Goal: Complete application form

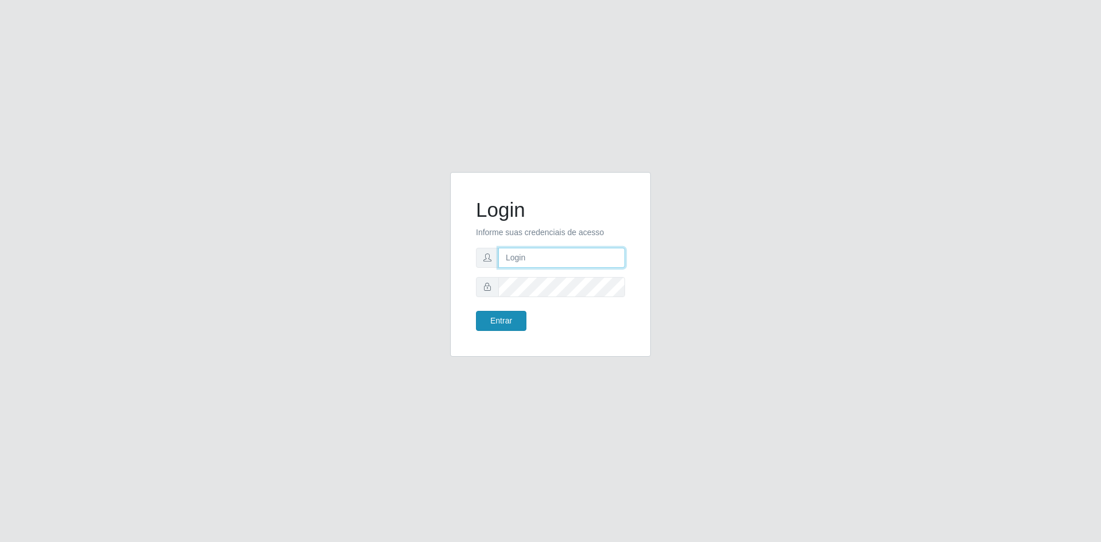
type input "[EMAIL_ADDRESS][DOMAIN_NAME]"
click at [505, 328] on button "Entrar" at bounding box center [501, 321] width 50 height 20
click at [504, 322] on button "Entrar" at bounding box center [501, 321] width 50 height 20
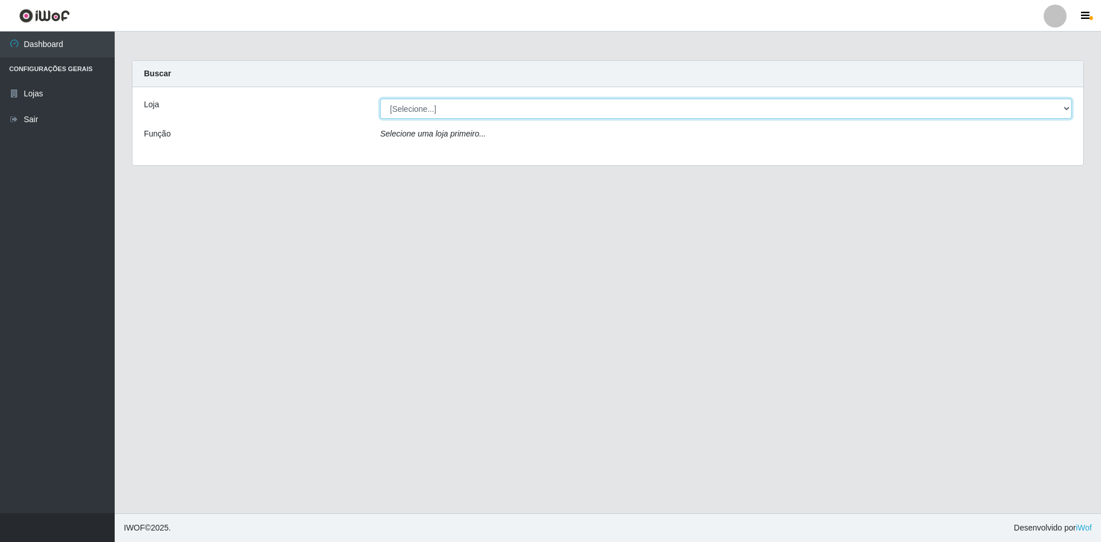
click at [443, 104] on select "[Selecione...] Hiper Queiroz - [GEOGRAPHIC_DATA] [GEOGRAPHIC_DATA] [GEOGRAPHIC_…" at bounding box center [725, 109] width 691 height 20
select select "517"
click at [380, 99] on select "[Selecione...] Hiper Queiroz - [GEOGRAPHIC_DATA] [GEOGRAPHIC_DATA] [GEOGRAPHIC_…" at bounding box center [725, 109] width 691 height 20
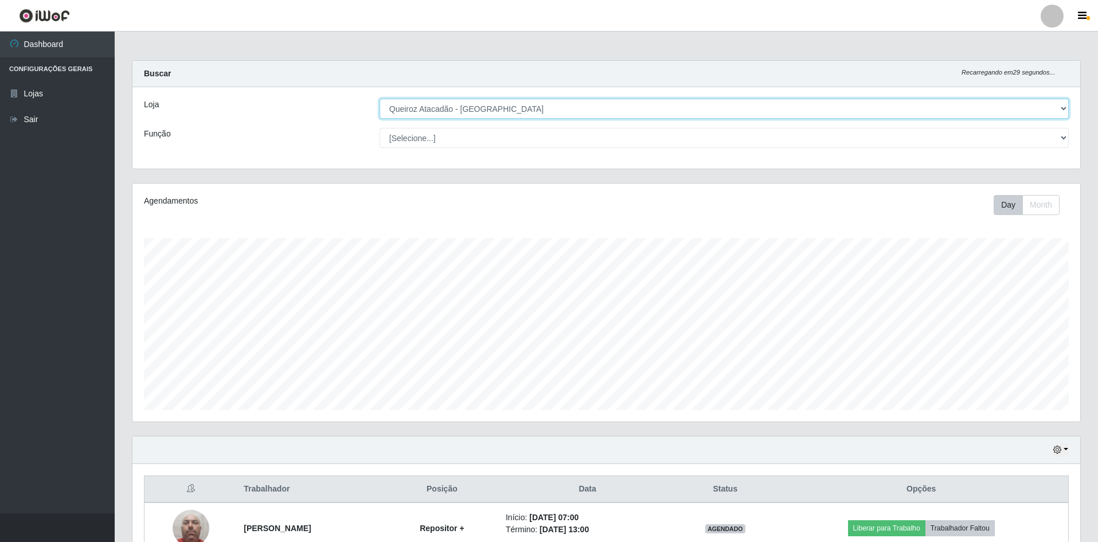
scroll to position [238, 948]
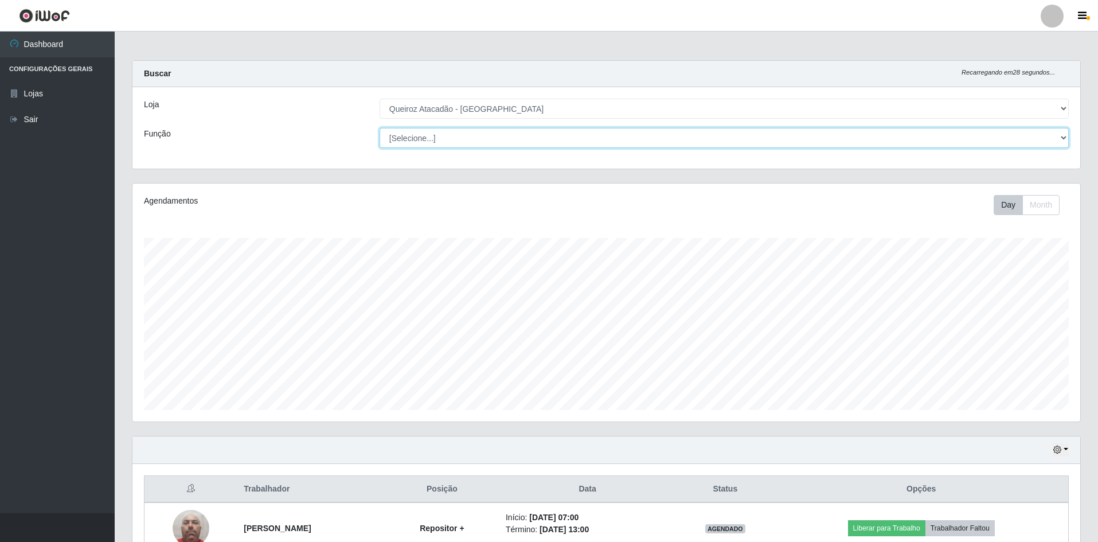
click at [420, 134] on select "[Selecione...] ASG ASG + ASG ++ Embalador Embalador + Embalador ++ Repositor Re…" at bounding box center [724, 138] width 689 height 20
click at [380, 128] on select "[Selecione...] ASG ASG + ASG ++ Embalador Embalador + Embalador ++ Repositor Re…" at bounding box center [724, 138] width 689 height 20
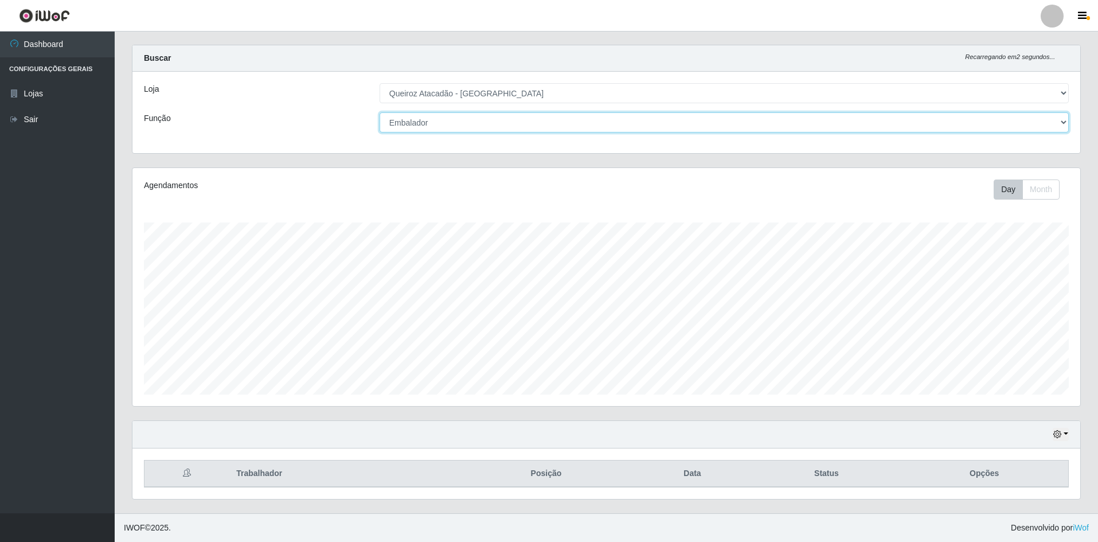
scroll to position [0, 0]
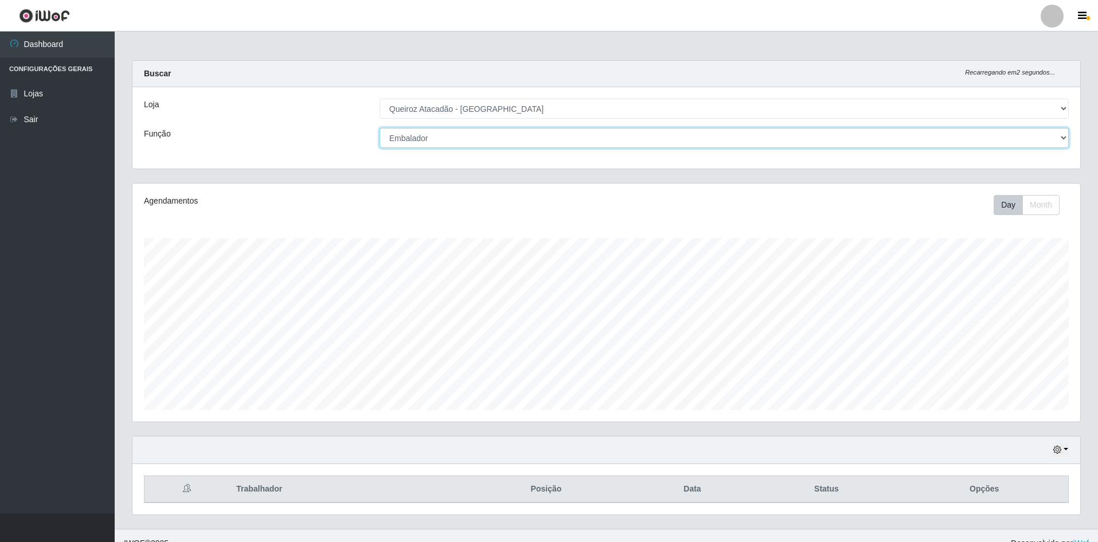
click at [500, 131] on select "[Selecione...] ASG ASG + ASG ++ Embalador Embalador + Embalador ++ Repositor Re…" at bounding box center [724, 138] width 689 height 20
click at [380, 128] on select "[Selecione...] ASG ASG + ASG ++ Embalador Embalador + Embalador ++ Repositor Re…" at bounding box center [724, 138] width 689 height 20
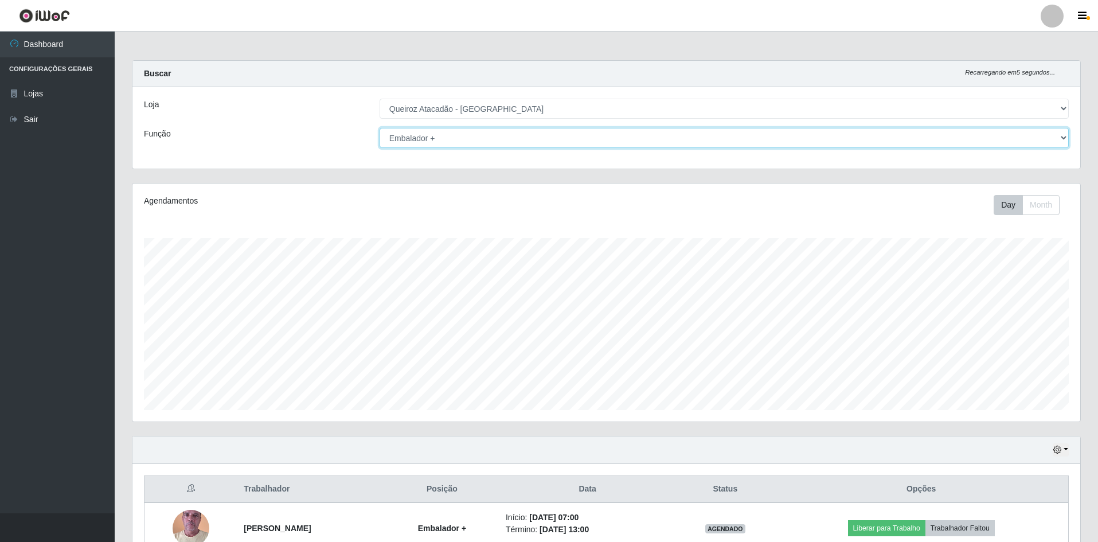
click at [477, 136] on select "[Selecione...] ASG ASG + ASG ++ Embalador Embalador + Embalador ++ Repositor Re…" at bounding box center [724, 138] width 689 height 20
click at [380, 128] on select "[Selecione...] ASG ASG + ASG ++ Embalador Embalador + Embalador ++ Repositor Re…" at bounding box center [724, 138] width 689 height 20
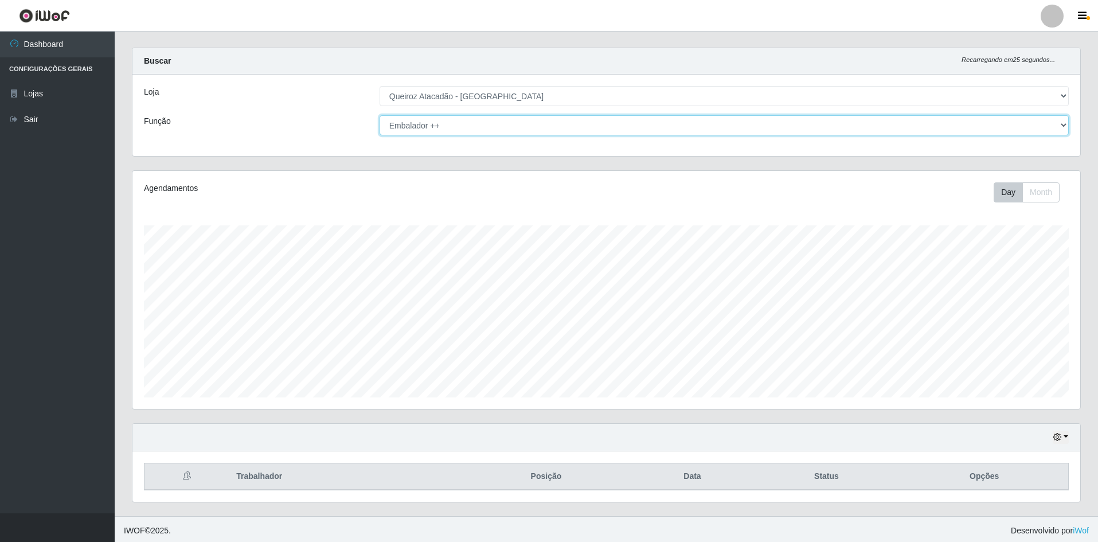
scroll to position [15, 0]
click at [473, 118] on select "[Selecione...] ASG ASG + ASG ++ Embalador Embalador + Embalador ++ Repositor Re…" at bounding box center [724, 122] width 689 height 20
click at [380, 112] on select "[Selecione...] ASG ASG + ASG ++ Embalador Embalador + Embalador ++ Repositor Re…" at bounding box center [724, 122] width 689 height 20
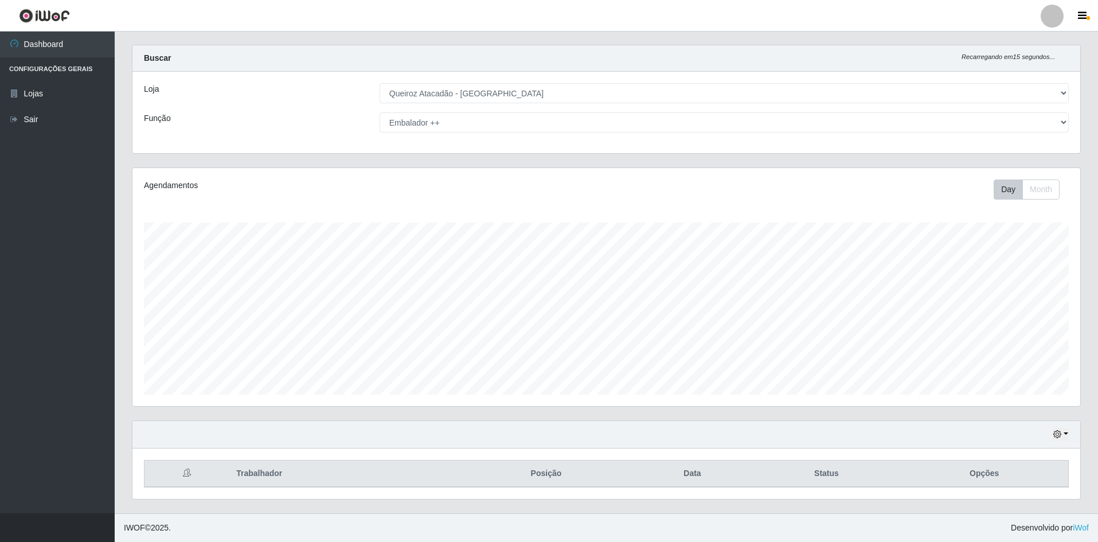
scroll to position [0, 0]
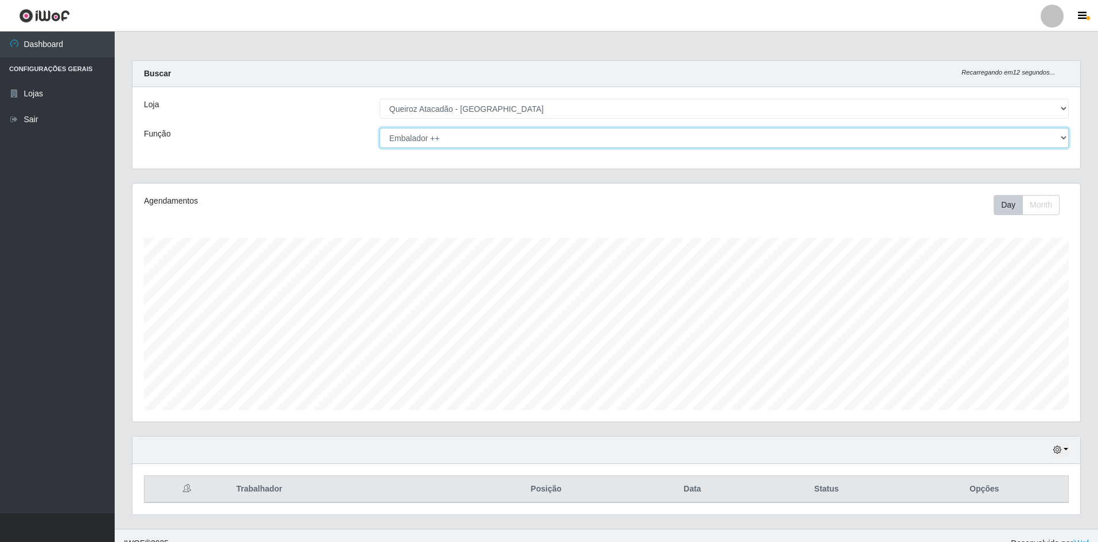
click at [495, 137] on select "[Selecione...] ASG ASG + ASG ++ Embalador Embalador + Embalador ++ Repositor Re…" at bounding box center [724, 138] width 689 height 20
click at [380, 128] on select "[Selecione...] ASG ASG + ASG ++ Embalador Embalador + Embalador ++ Repositor Re…" at bounding box center [724, 138] width 689 height 20
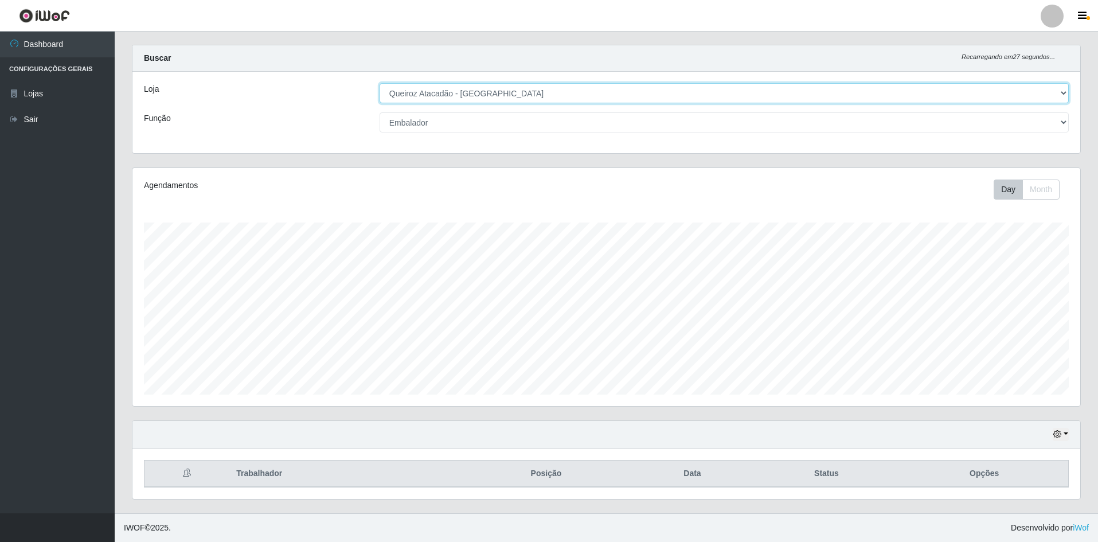
click at [442, 90] on select "[Selecione...] Hiper Queiroz - [GEOGRAPHIC_DATA] [GEOGRAPHIC_DATA] [GEOGRAPHIC_…" at bounding box center [724, 93] width 689 height 20
click at [480, 92] on select "[Selecione...] Hiper Queiroz - [GEOGRAPHIC_DATA] [GEOGRAPHIC_DATA] [GEOGRAPHIC_…" at bounding box center [724, 93] width 689 height 20
click at [380, 83] on select "[Selecione...] Hiper Queiroz - [GEOGRAPHIC_DATA] [GEOGRAPHIC_DATA] [GEOGRAPHIC_…" at bounding box center [724, 93] width 689 height 20
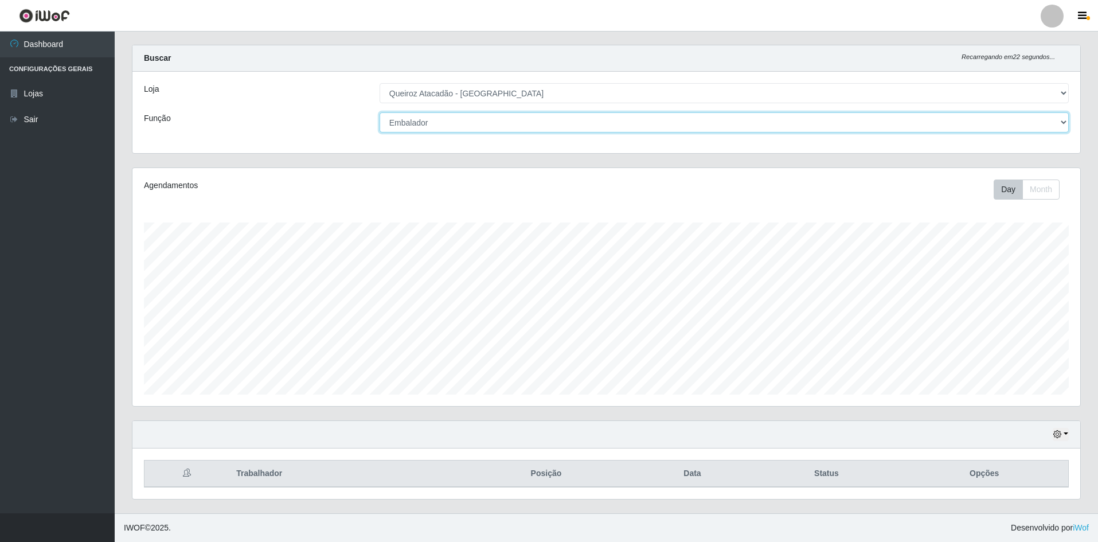
click at [453, 115] on select "[Selecione...] ASG ASG + ASG ++ Embalador Embalador + Embalador ++ Repositor Re…" at bounding box center [724, 122] width 689 height 20
click at [380, 112] on select "[Selecione...] ASG ASG + ASG ++ Embalador Embalador + Embalador ++ Repositor Re…" at bounding box center [724, 122] width 689 height 20
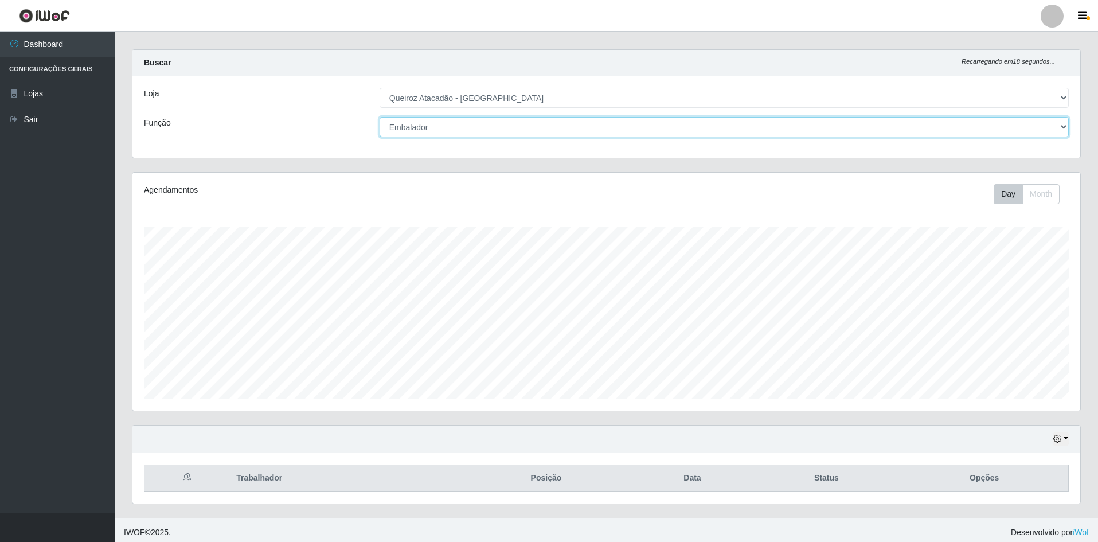
scroll to position [15, 0]
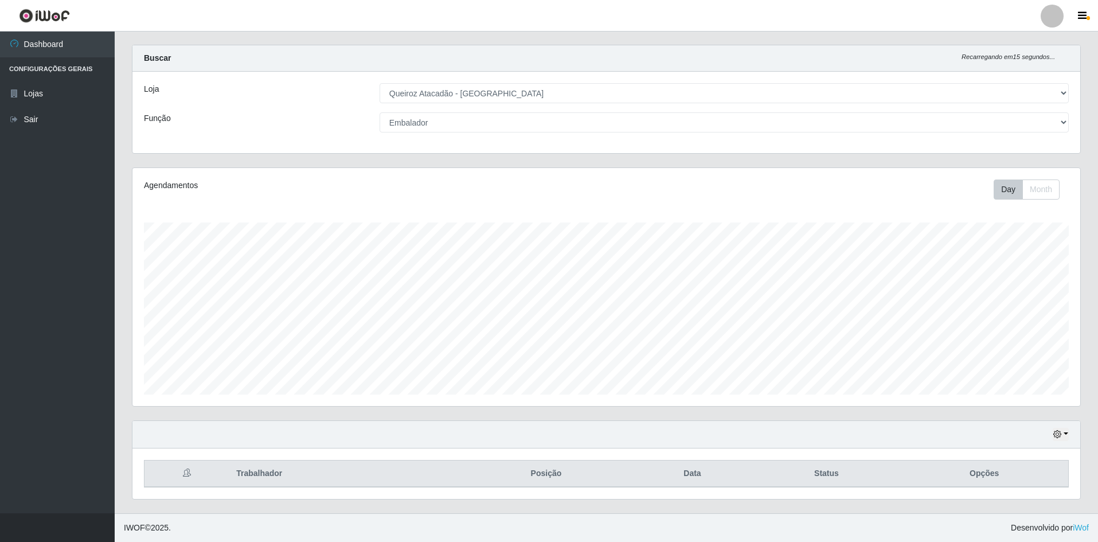
click at [226, 470] on th at bounding box center [186, 473] width 85 height 27
click at [322, 474] on th "Trabalhador" at bounding box center [344, 473] width 230 height 27
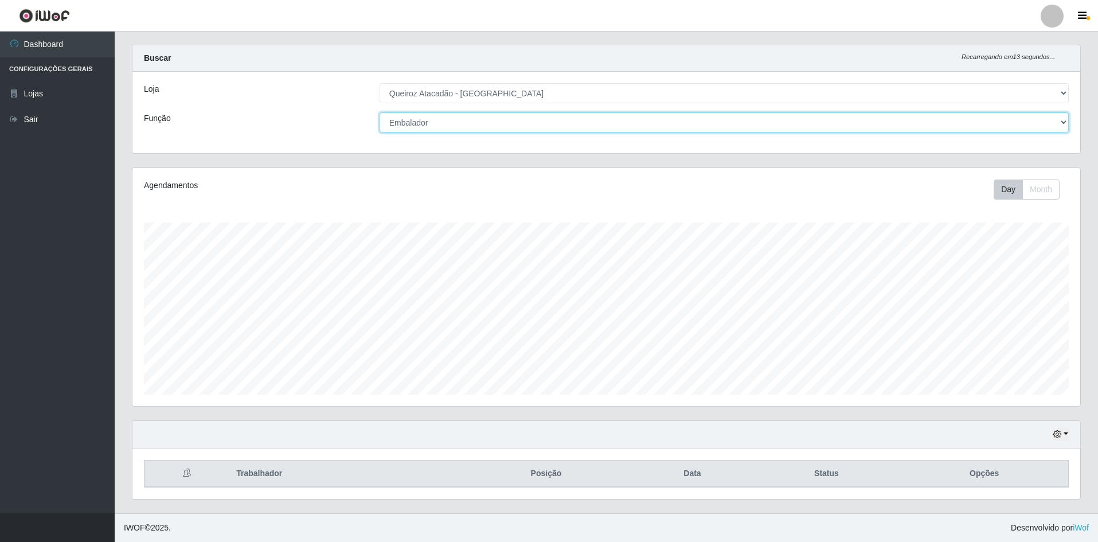
click at [400, 118] on select "[Selecione...] ASG ASG + ASG ++ Embalador Embalador + Embalador ++ Repositor Re…" at bounding box center [724, 122] width 689 height 20
click at [380, 112] on select "[Selecione...] ASG ASG + ASG ++ Embalador Embalador + Embalador ++ Repositor Re…" at bounding box center [724, 122] width 689 height 20
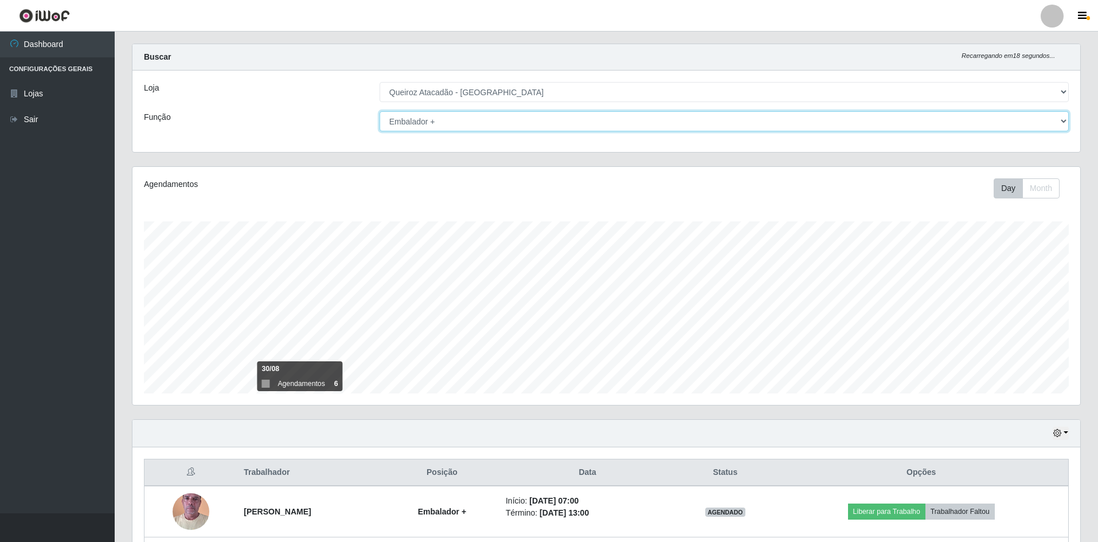
scroll to position [0, 0]
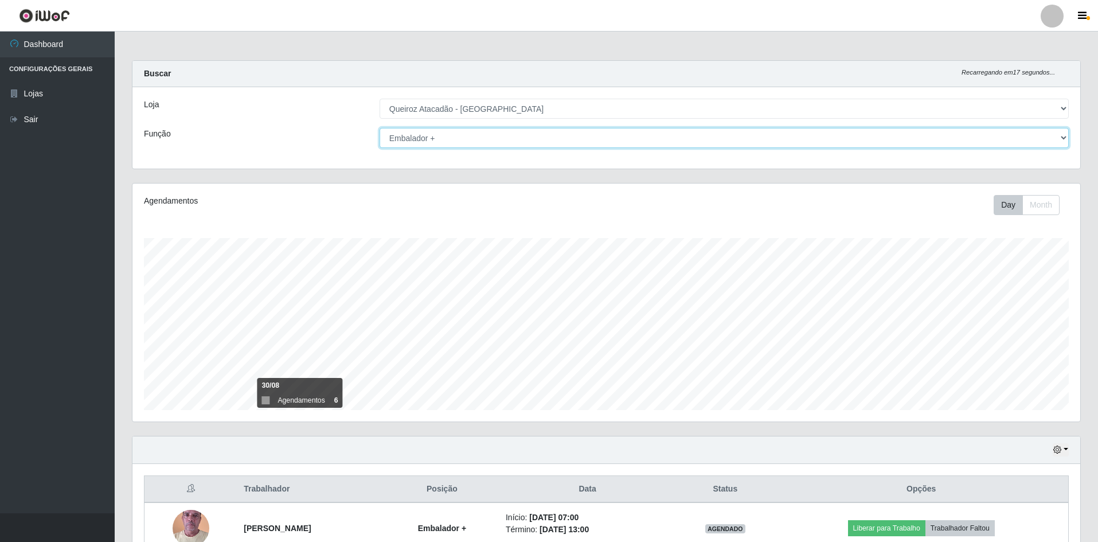
drag, startPoint x: 446, startPoint y: 129, endPoint x: 440, endPoint y: 132, distance: 6.4
click at [441, 131] on select "[Selecione...] ASG ASG + ASG ++ Embalador Embalador + Embalador ++ Repositor Re…" at bounding box center [724, 138] width 689 height 20
click at [380, 128] on select "[Selecione...] ASG ASG + ASG ++ Embalador Embalador + Embalador ++ Repositor Re…" at bounding box center [724, 138] width 689 height 20
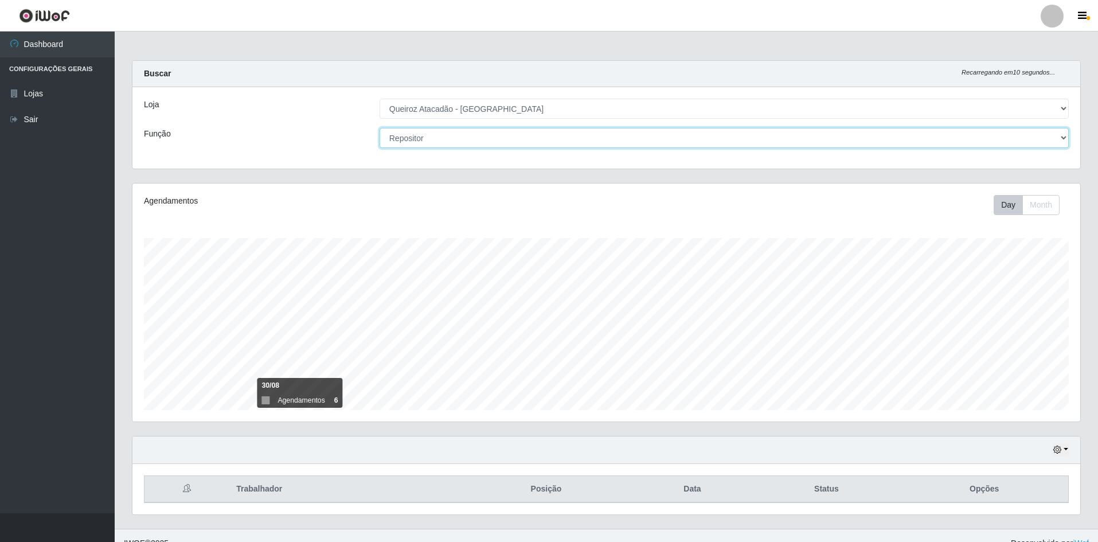
click at [470, 135] on select "[Selecione...] ASG ASG + ASG ++ Embalador Embalador + Embalador ++ Repositor Re…" at bounding box center [724, 138] width 689 height 20
click at [380, 128] on select "[Selecione...] ASG ASG + ASG ++ Embalador Embalador + Embalador ++ Repositor Re…" at bounding box center [724, 138] width 689 height 20
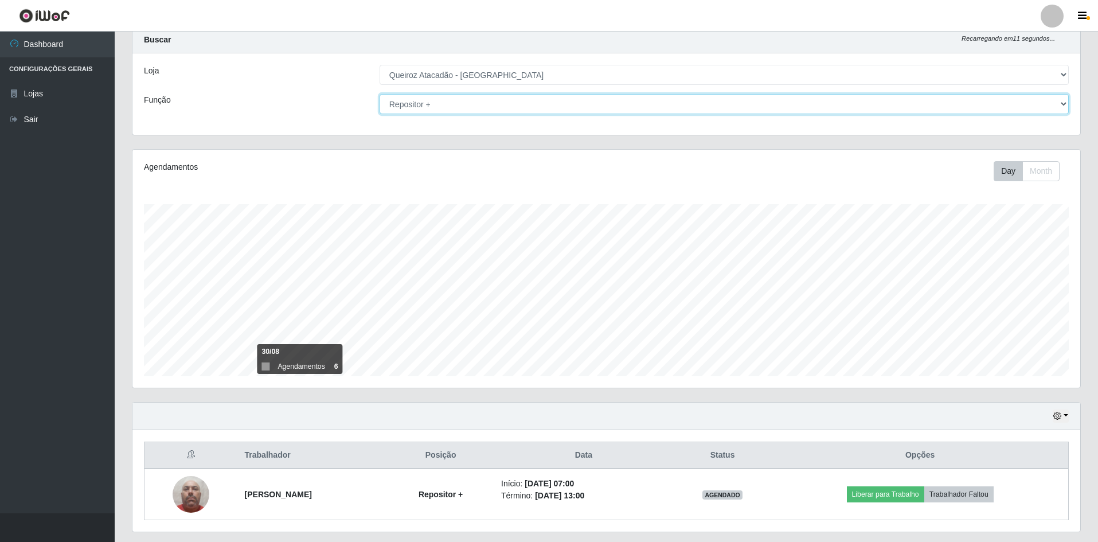
scroll to position [67, 0]
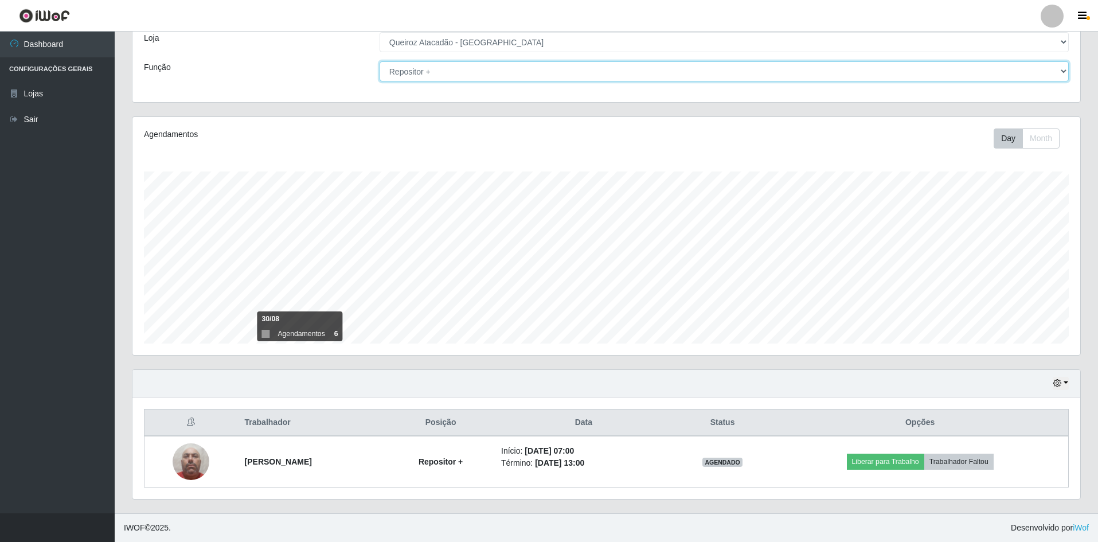
click at [463, 71] on select "[Selecione...] ASG ASG + ASG ++ Embalador Embalador + Embalador ++ Repositor Re…" at bounding box center [724, 71] width 689 height 20
click at [380, 81] on select "[Selecione...] ASG ASG + ASG ++ Embalador Embalador + Embalador ++ Repositor Re…" at bounding box center [724, 71] width 689 height 20
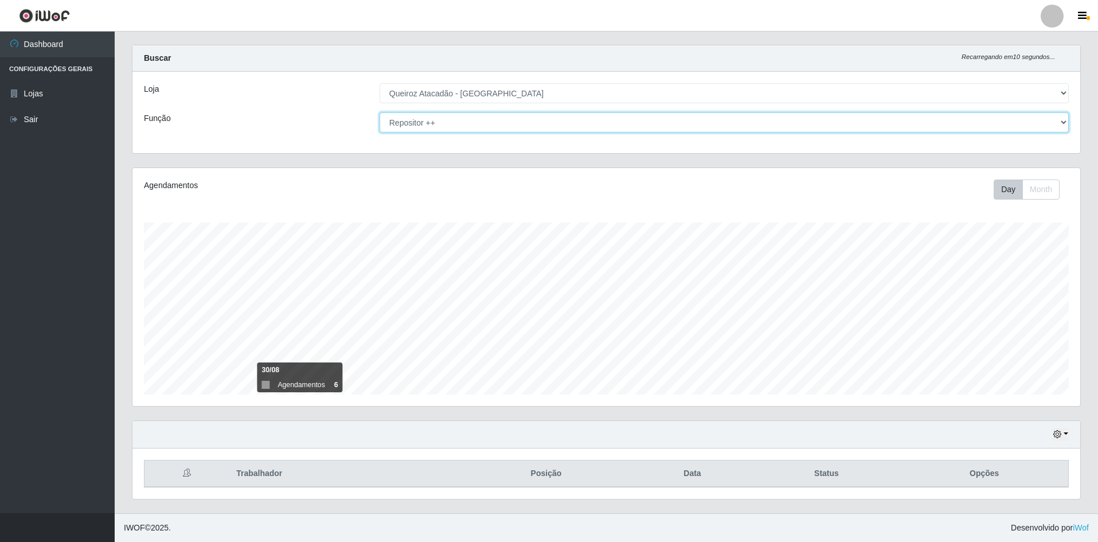
click at [481, 124] on select "[Selecione...] ASG ASG + ASG ++ Embalador Embalador + Embalador ++ Repositor Re…" at bounding box center [724, 122] width 689 height 20
click at [380, 112] on select "[Selecione...] ASG ASG + ASG ++ Embalador Embalador + Embalador ++ Repositor Re…" at bounding box center [724, 122] width 689 height 20
click at [482, 123] on select "[Selecione...] ASG ASG + ASG ++ Embalador Embalador + Embalador ++ Repositor Re…" at bounding box center [724, 122] width 689 height 20
click at [380, 112] on select "[Selecione...] ASG ASG + ASG ++ Embalador Embalador + Embalador ++ Repositor Re…" at bounding box center [724, 122] width 689 height 20
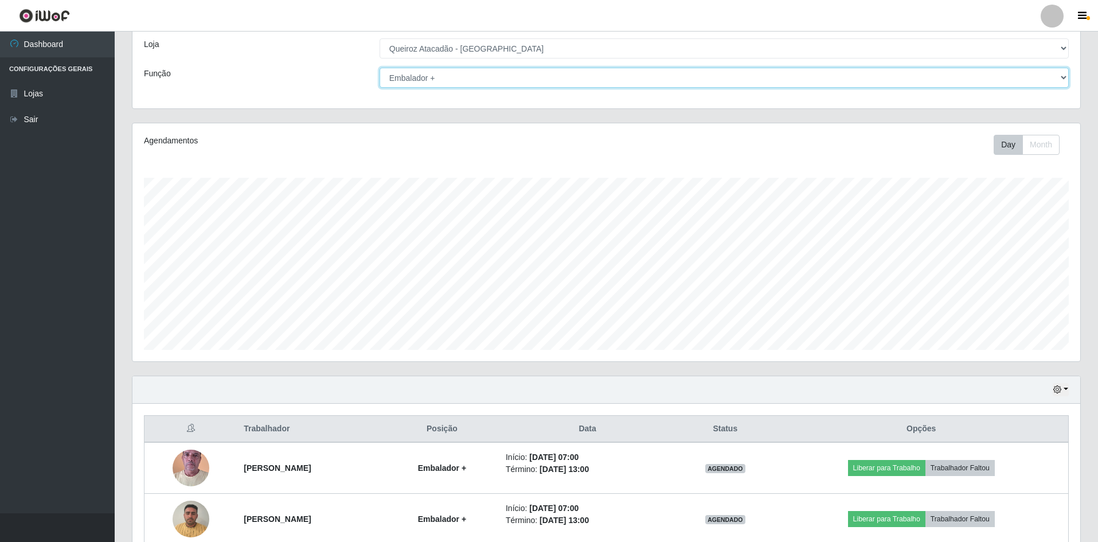
scroll to position [0, 0]
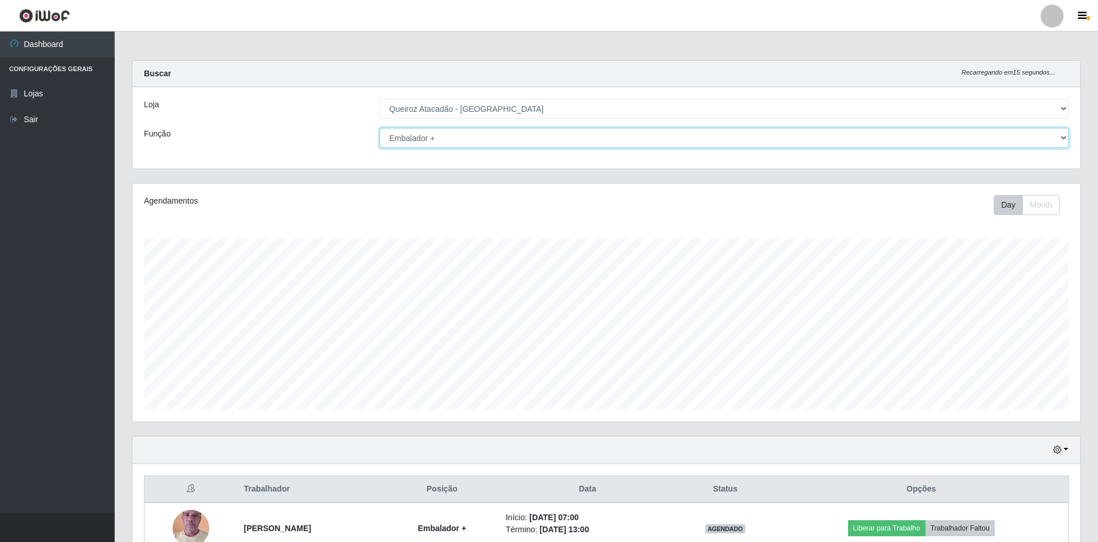
click at [667, 138] on select "[Selecione...] ASG ASG + ASG ++ Embalador Embalador + Embalador ++ Repositor Re…" at bounding box center [724, 138] width 689 height 20
select select "24"
click at [380, 128] on select "[Selecione...] ASG ASG + ASG ++ Embalador Embalador + Embalador ++ Repositor Re…" at bounding box center [724, 138] width 689 height 20
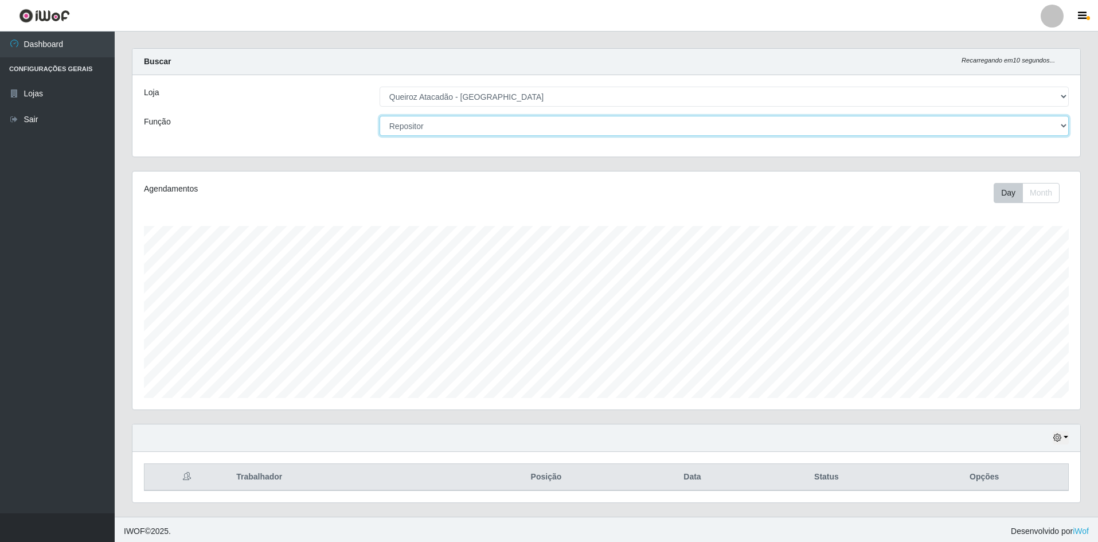
scroll to position [15, 0]
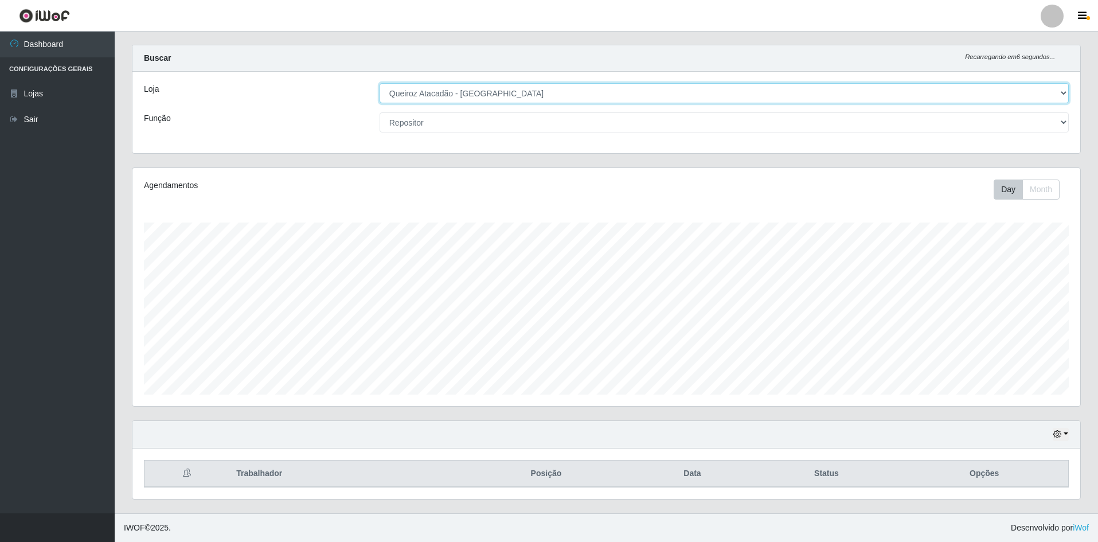
click at [705, 87] on select "[Selecione...] Hiper Queiroz - [GEOGRAPHIC_DATA] [GEOGRAPHIC_DATA] [GEOGRAPHIC_…" at bounding box center [724, 93] width 689 height 20
select select "516"
click at [380, 87] on select "[Selecione...] Hiper Queiroz - [GEOGRAPHIC_DATA] [GEOGRAPHIC_DATA] [GEOGRAPHIC_…" at bounding box center [724, 93] width 689 height 20
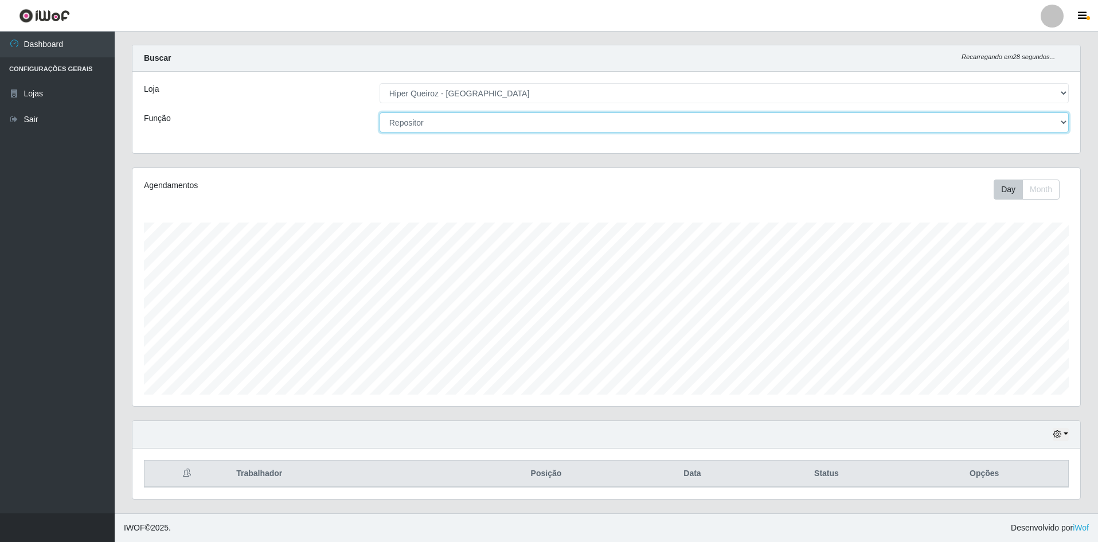
click at [633, 119] on select "[Selecione...] ASG ASG + ASG ++ Embalador Embalador + Embalador ++ Repositor Re…" at bounding box center [724, 122] width 689 height 20
select select "1"
click at [380, 112] on select "[Selecione...] ASG ASG + ASG ++ Embalador Embalador + Embalador ++ Repositor Re…" at bounding box center [724, 122] width 689 height 20
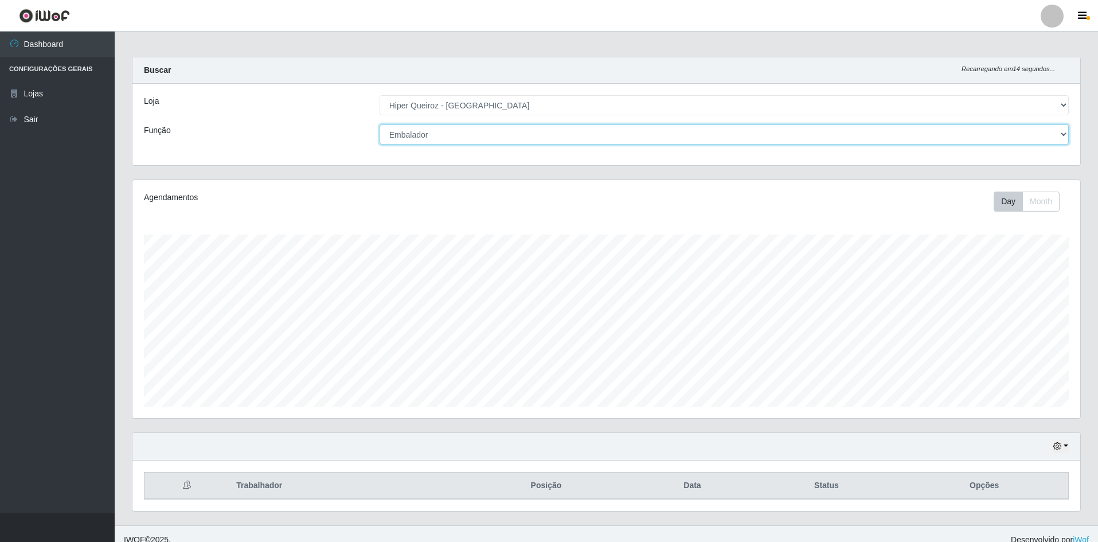
scroll to position [0, 0]
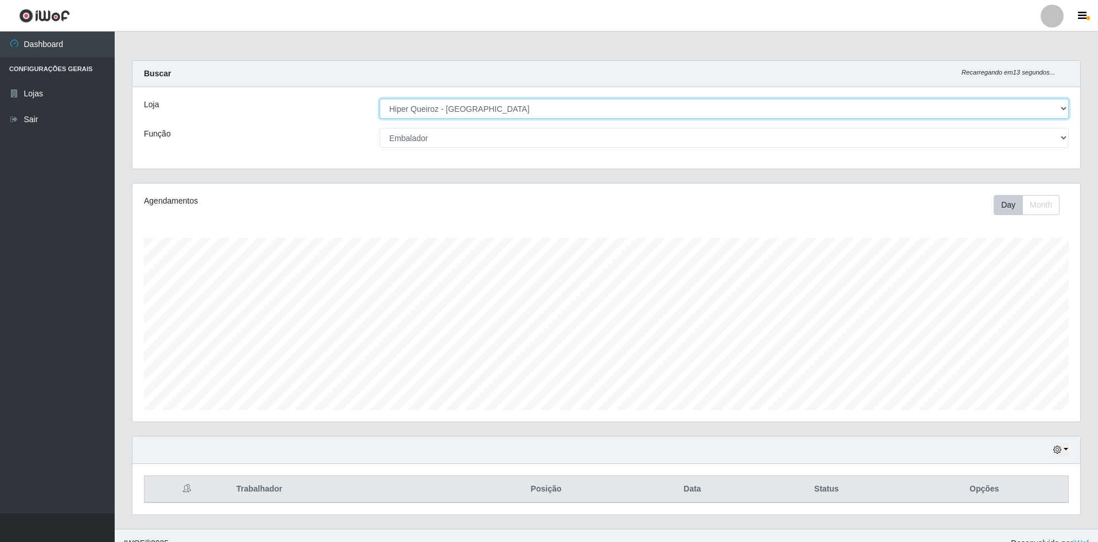
click at [762, 109] on select "[Selecione...] Hiper Queiroz - [GEOGRAPHIC_DATA] [GEOGRAPHIC_DATA] [GEOGRAPHIC_…" at bounding box center [724, 109] width 689 height 20
select select "517"
click at [380, 99] on select "[Selecione...] Hiper Queiroz - [GEOGRAPHIC_DATA] [GEOGRAPHIC_DATA] [GEOGRAPHIC_…" at bounding box center [724, 109] width 689 height 20
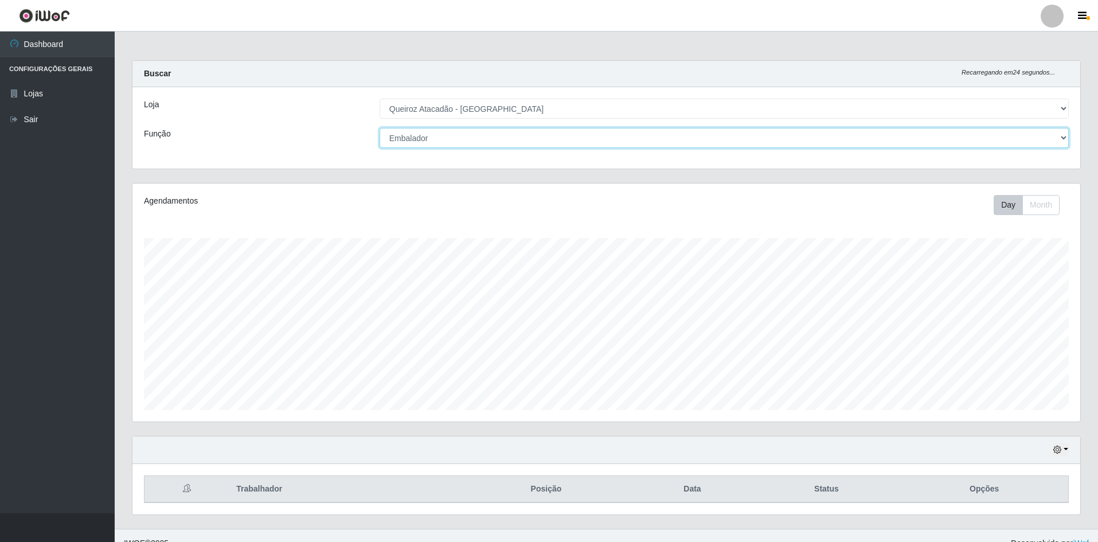
click at [552, 146] on select "[Selecione...] ASG ASG + ASG ++ Embalador Embalador + Embalador ++ Repositor Re…" at bounding box center [724, 138] width 689 height 20
click at [380, 128] on select "[Selecione...] ASG ASG + ASG ++ Embalador Embalador + Embalador ++ Repositor Re…" at bounding box center [724, 138] width 689 height 20
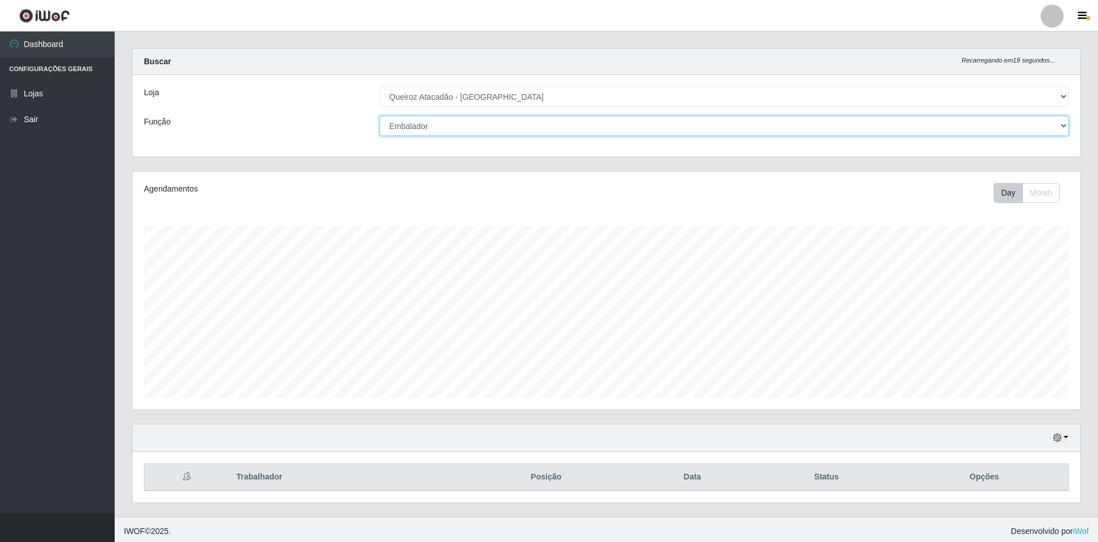
scroll to position [15, 0]
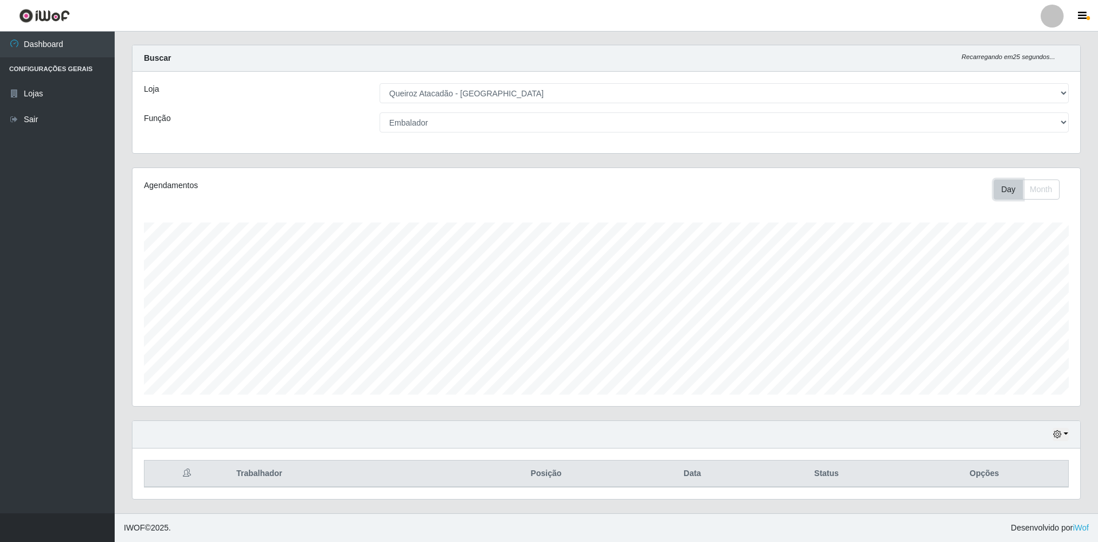
click at [1007, 189] on button "Day" at bounding box center [1007, 189] width 29 height 20
click at [1007, 187] on button "Day" at bounding box center [1007, 189] width 29 height 20
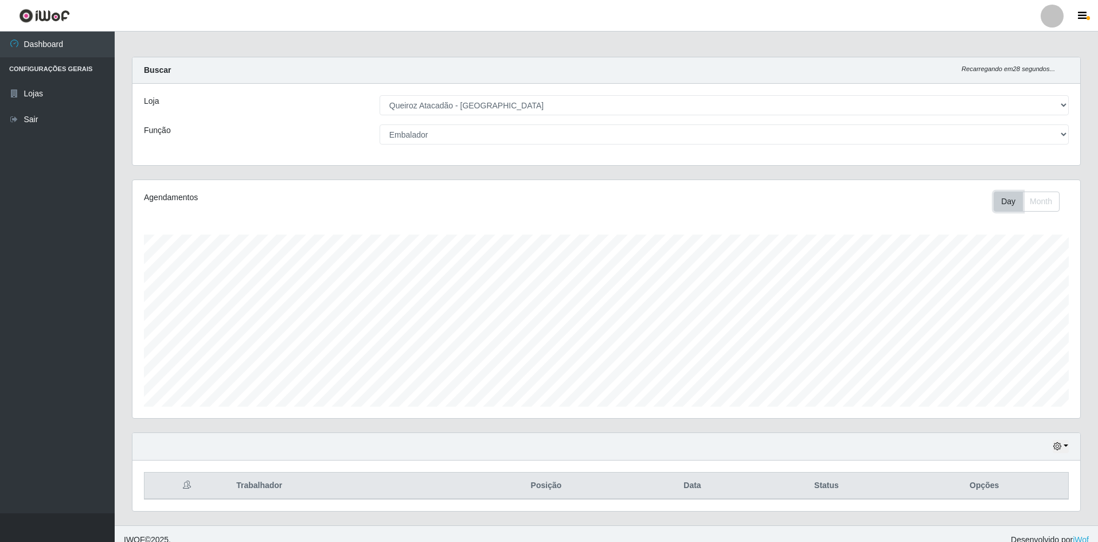
scroll to position [0, 0]
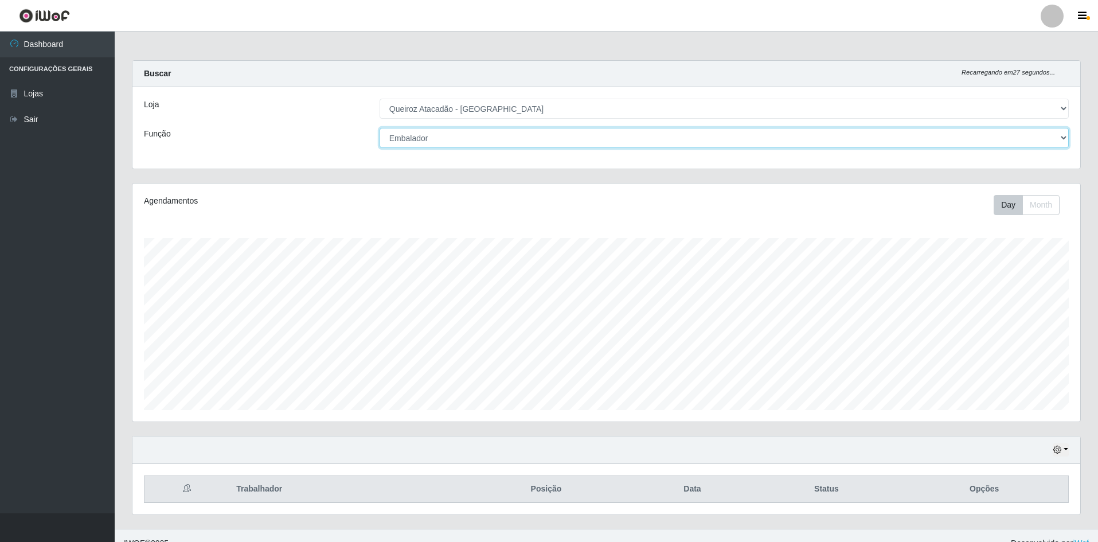
click at [608, 144] on select "[Selecione...] ASG ASG + ASG ++ Embalador Embalador + Embalador ++ Repositor Re…" at bounding box center [724, 138] width 689 height 20
click at [380, 128] on select "[Selecione...] ASG ASG + ASG ++ Embalador Embalador + Embalador ++ Repositor Re…" at bounding box center [724, 138] width 689 height 20
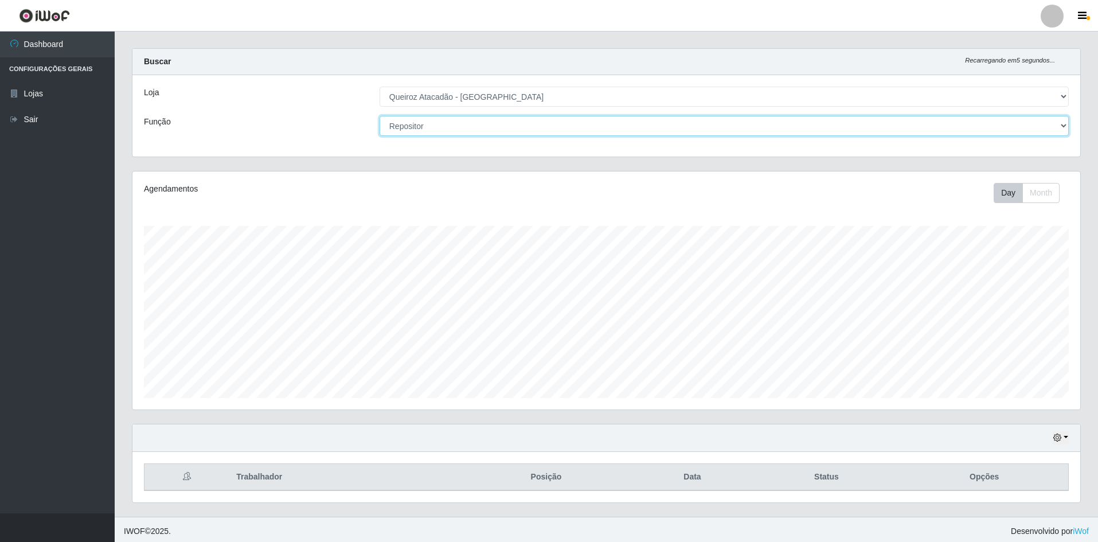
scroll to position [15, 0]
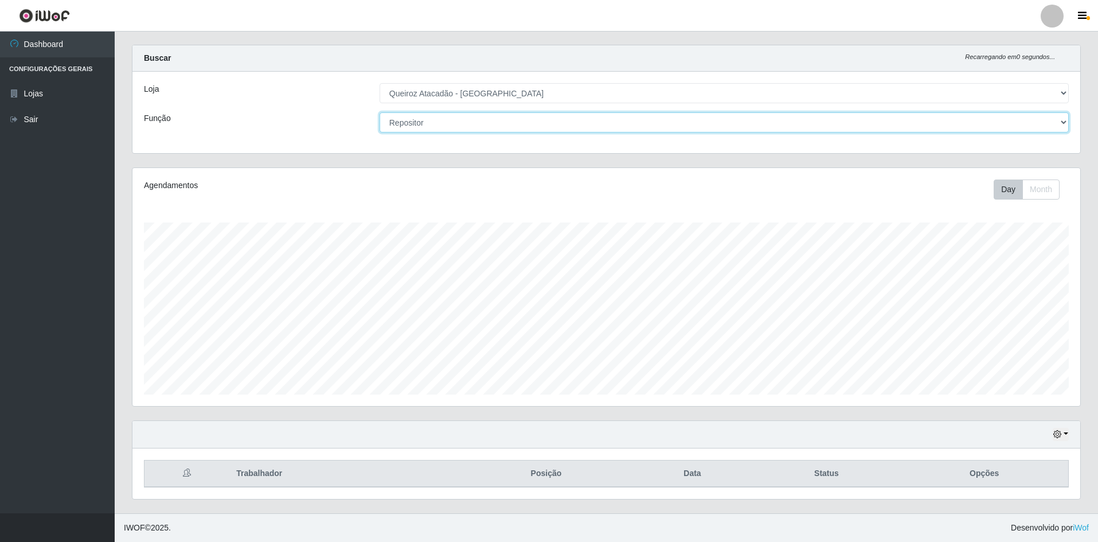
click at [589, 123] on select "[Selecione...] ASG ASG + ASG ++ Embalador Embalador + Embalador ++ Repositor Re…" at bounding box center [724, 122] width 689 height 20
click at [380, 112] on select "[Selecione...] ASG ASG + ASG ++ Embalador Embalador + Embalador ++ Repositor Re…" at bounding box center [724, 122] width 689 height 20
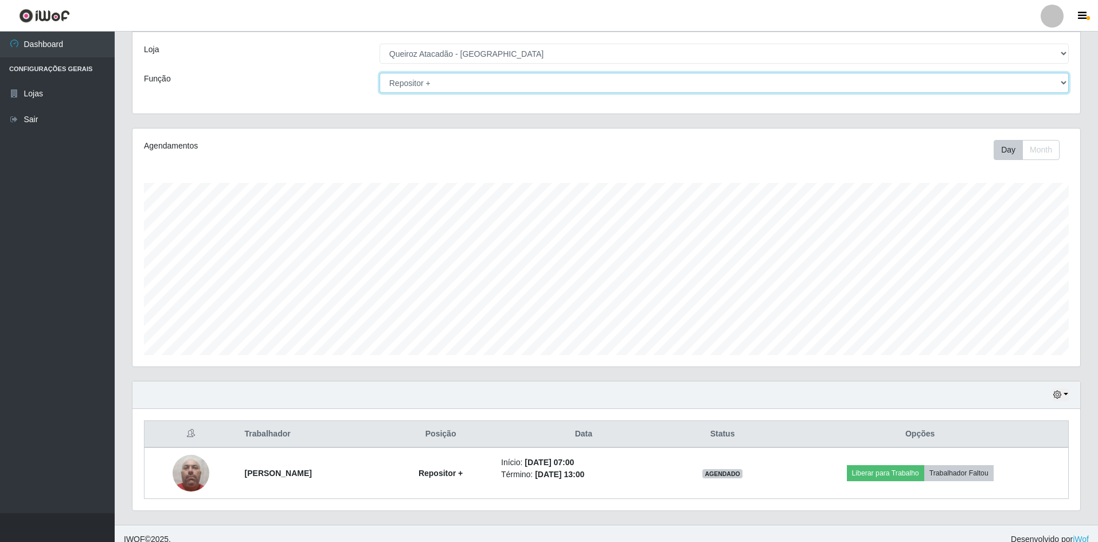
scroll to position [67, 0]
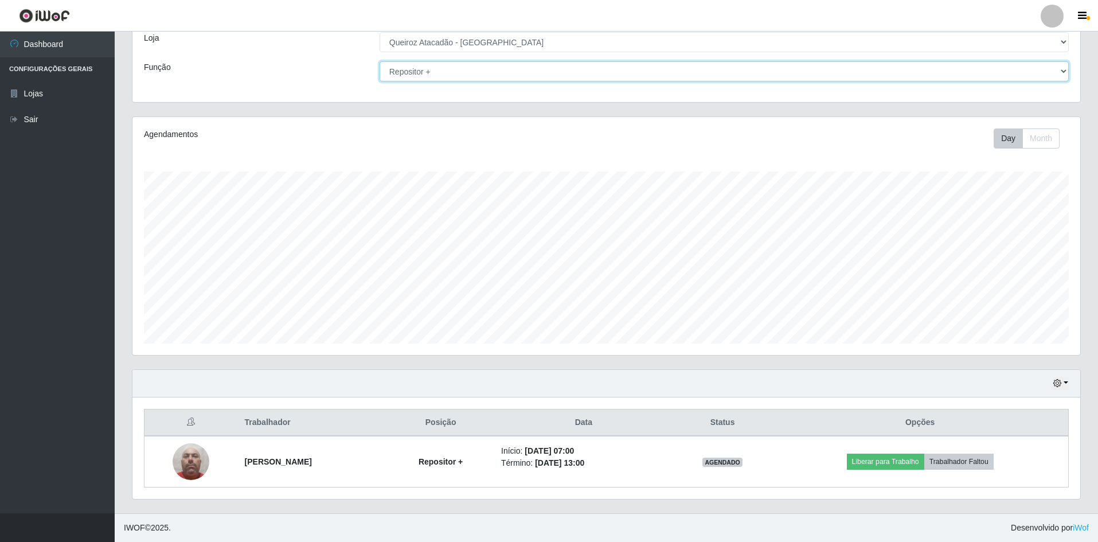
click at [604, 67] on select "[Selecione...] ASG ASG + ASG ++ Embalador Embalador + Embalador ++ Repositor Re…" at bounding box center [724, 71] width 689 height 20
click at [380, 81] on select "[Selecione...] ASG ASG + ASG ++ Embalador Embalador + Embalador ++ Repositor Re…" at bounding box center [724, 71] width 689 height 20
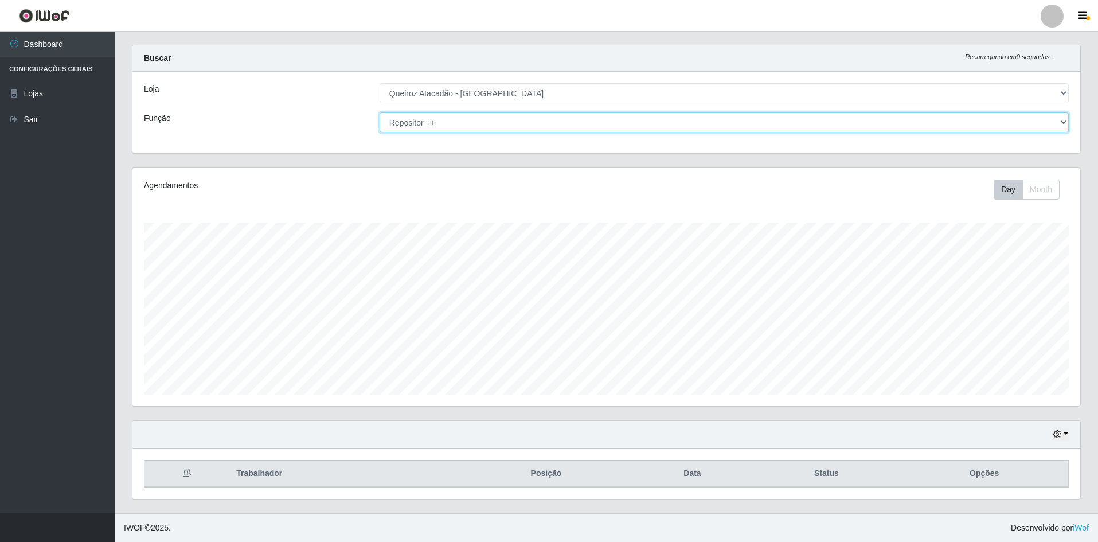
click at [700, 118] on select "[Selecione...] ASG ASG + ASG ++ Embalador Embalador + Embalador ++ Repositor Re…" at bounding box center [724, 122] width 689 height 20
click at [380, 112] on select "[Selecione...] ASG ASG + ASG ++ Embalador Embalador + Embalador ++ Repositor Re…" at bounding box center [724, 122] width 689 height 20
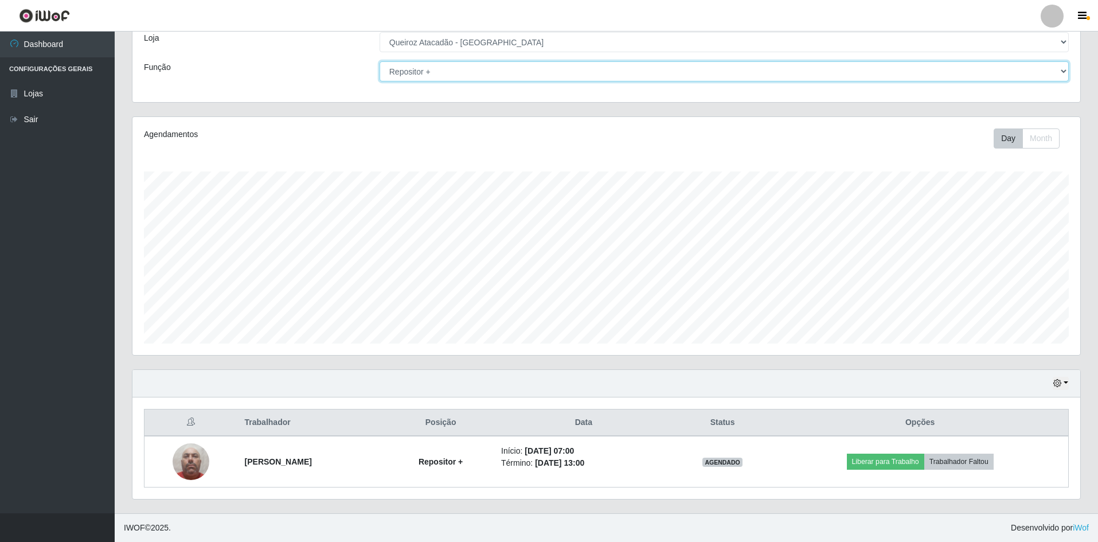
click at [1065, 71] on select "[Selecione...] ASG ASG + ASG ++ Embalador Embalador + Embalador ++ Repositor Re…" at bounding box center [724, 71] width 689 height 20
select select "1"
click at [380, 81] on select "[Selecione...] ASG ASG + ASG ++ Embalador Embalador + Embalador ++ Repositor Re…" at bounding box center [724, 71] width 689 height 20
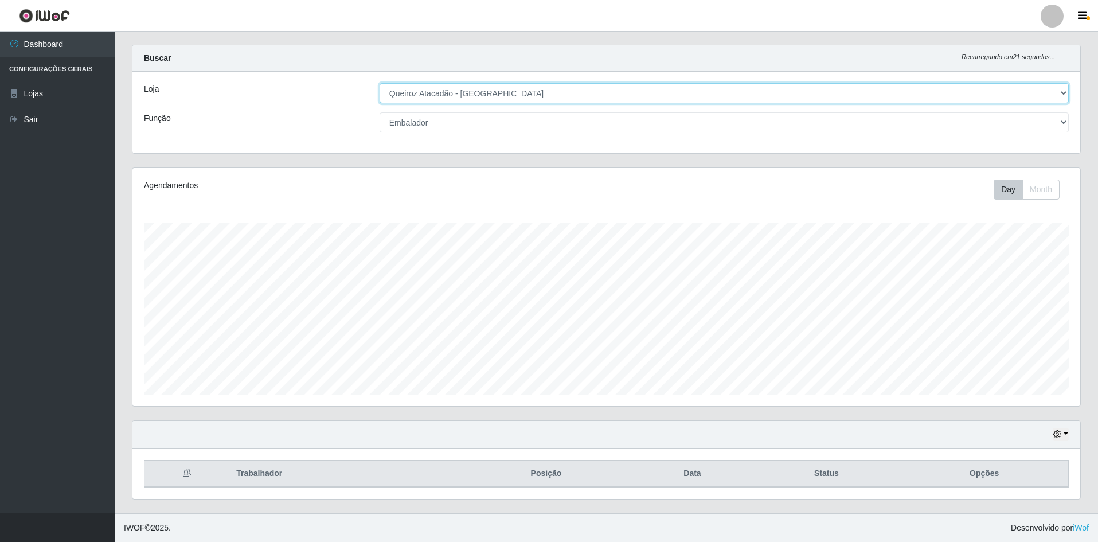
click at [791, 92] on select "[Selecione...] Hiper Queiroz - [GEOGRAPHIC_DATA] [GEOGRAPHIC_DATA] [GEOGRAPHIC_…" at bounding box center [724, 93] width 689 height 20
select select "516"
click at [380, 87] on select "[Selecione...] Hiper Queiroz - [GEOGRAPHIC_DATA] [GEOGRAPHIC_DATA] [GEOGRAPHIC_…" at bounding box center [724, 93] width 689 height 20
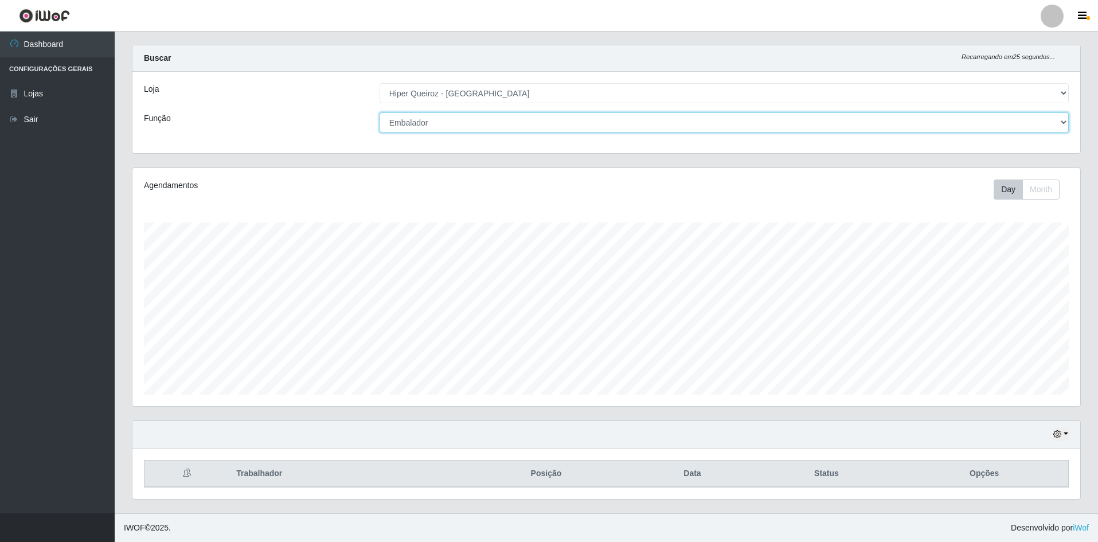
click at [660, 122] on select "[Selecione...] ASG ASG + ASG ++ Embalador Embalador + Embalador ++ Repositor Re…" at bounding box center [724, 122] width 689 height 20
select select "70"
click at [380, 112] on select "[Selecione...] ASG ASG + ASG ++ Embalador Embalador + Embalador ++ Repositor Re…" at bounding box center [724, 122] width 689 height 20
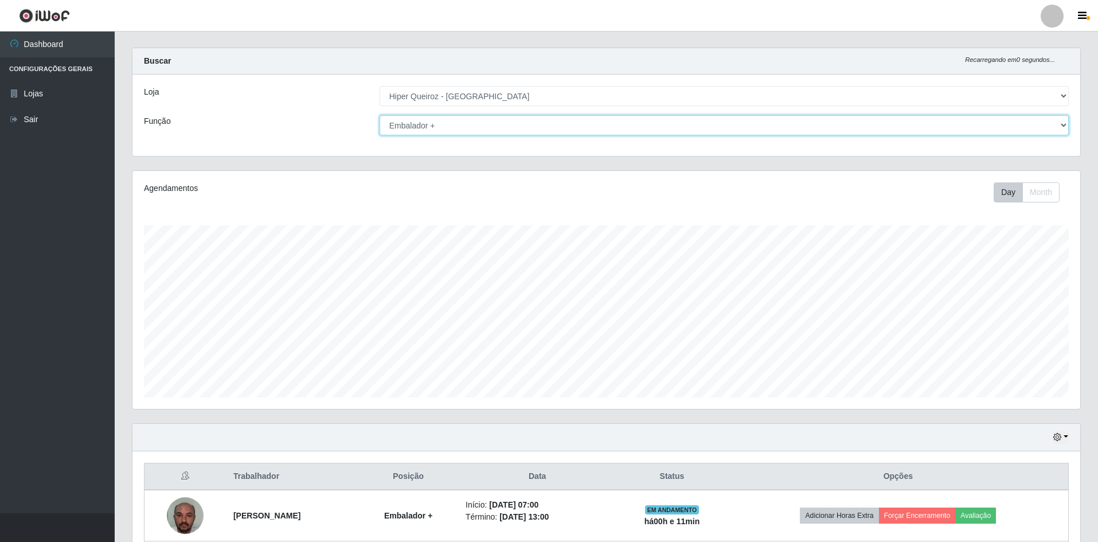
scroll to position [0, 0]
